Goal: Transaction & Acquisition: Purchase product/service

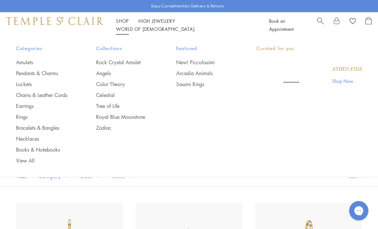
click at [123, 24] on link "Shop Shop" at bounding box center [122, 21] width 13 height 6
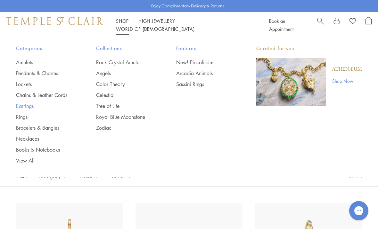
click at [28, 107] on link "Earrings" at bounding box center [43, 105] width 55 height 7
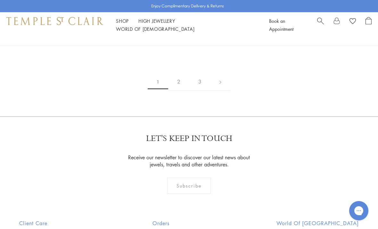
scroll to position [2939, 0]
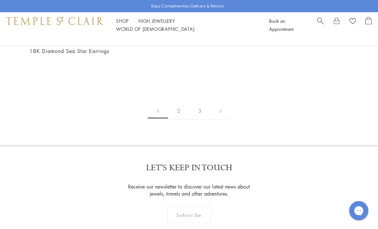
click at [177, 102] on link "2" at bounding box center [178, 111] width 21 height 18
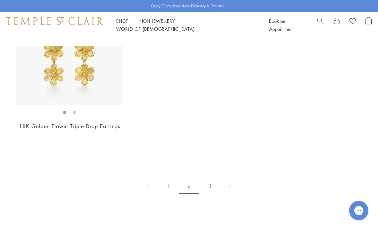
scroll to position [2712, 0]
click at [212, 180] on link "3" at bounding box center [210, 186] width 21 height 18
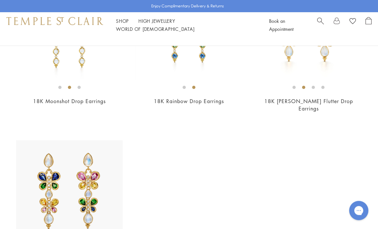
scroll to position [145, 0]
